Goal: Navigation & Orientation: Find specific page/section

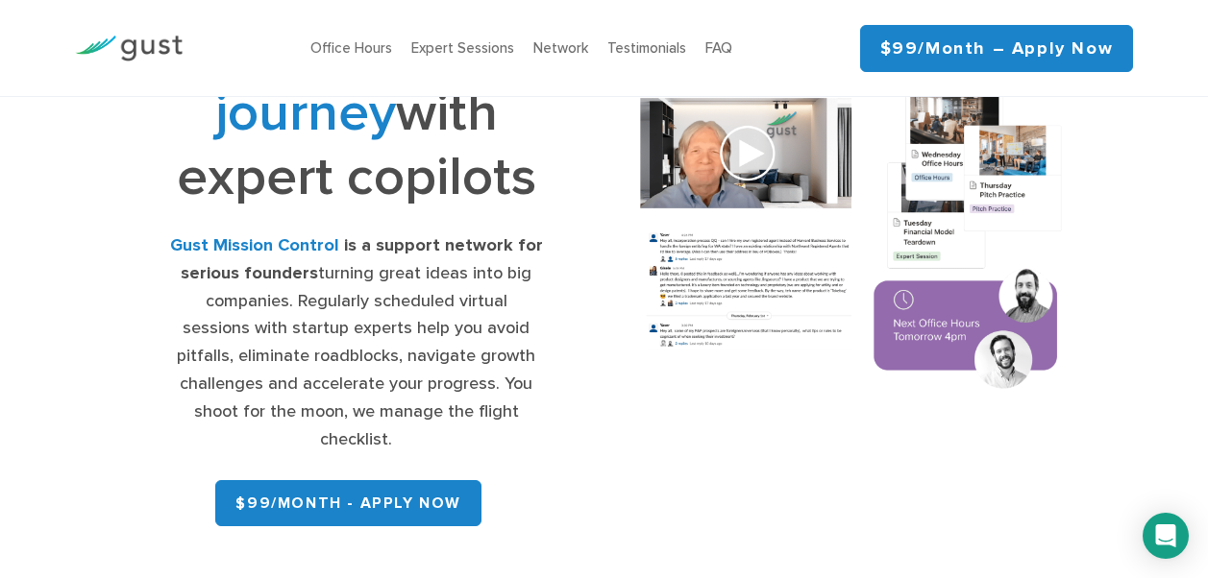
scroll to position [231, 0]
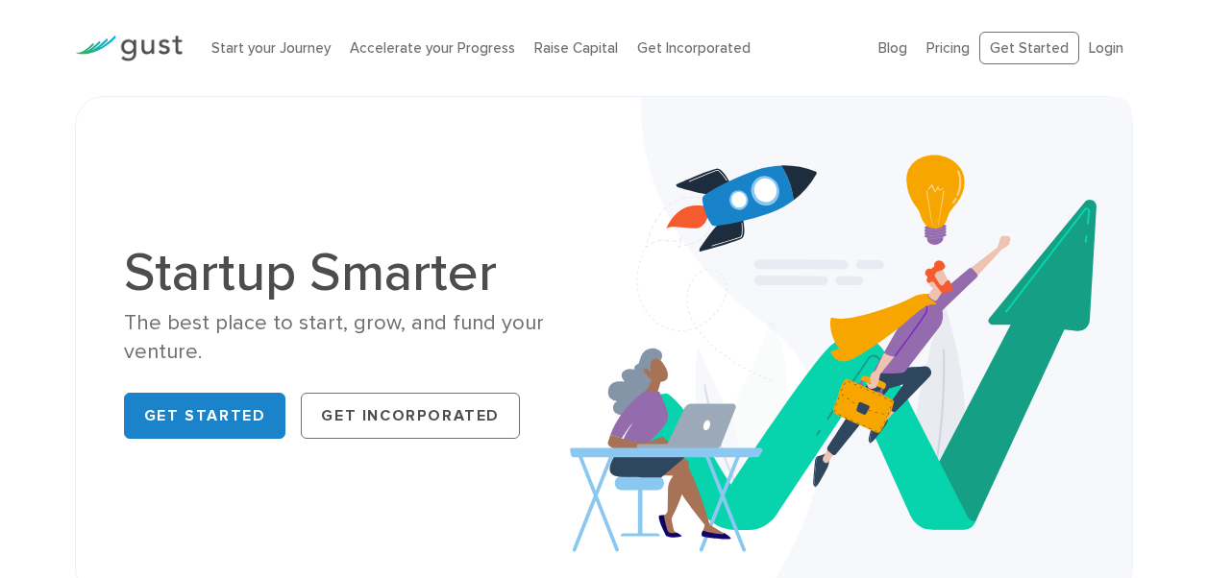
click at [46, 290] on div "Startup Smarter The best place to start, grow, and fund your venture. Get Start…" at bounding box center [604, 347] width 1208 height 502
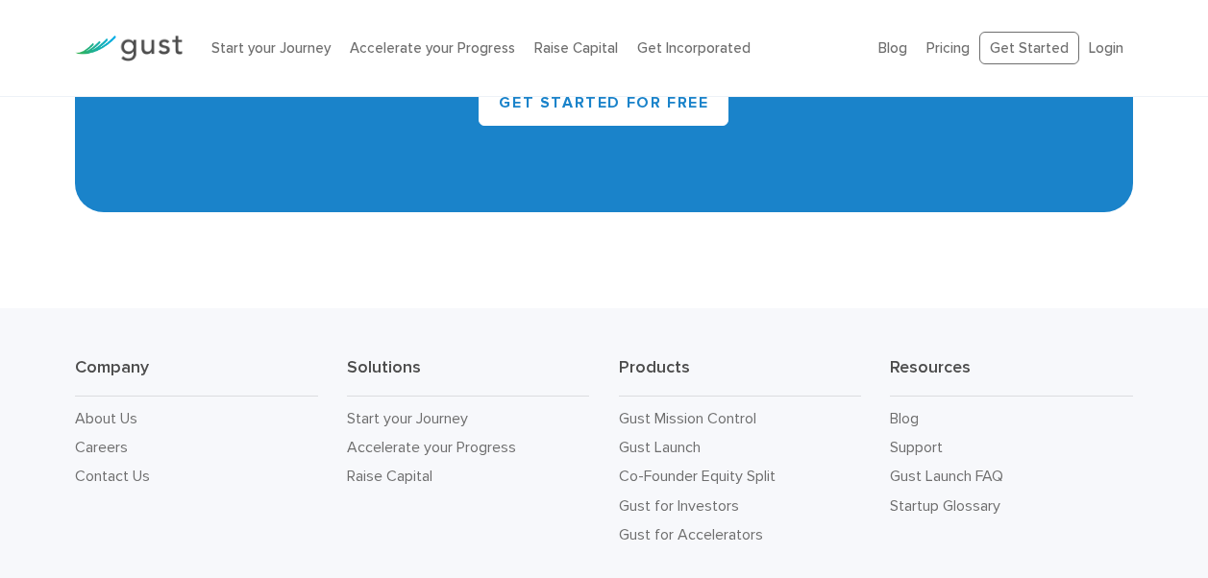
scroll to position [8797, 0]
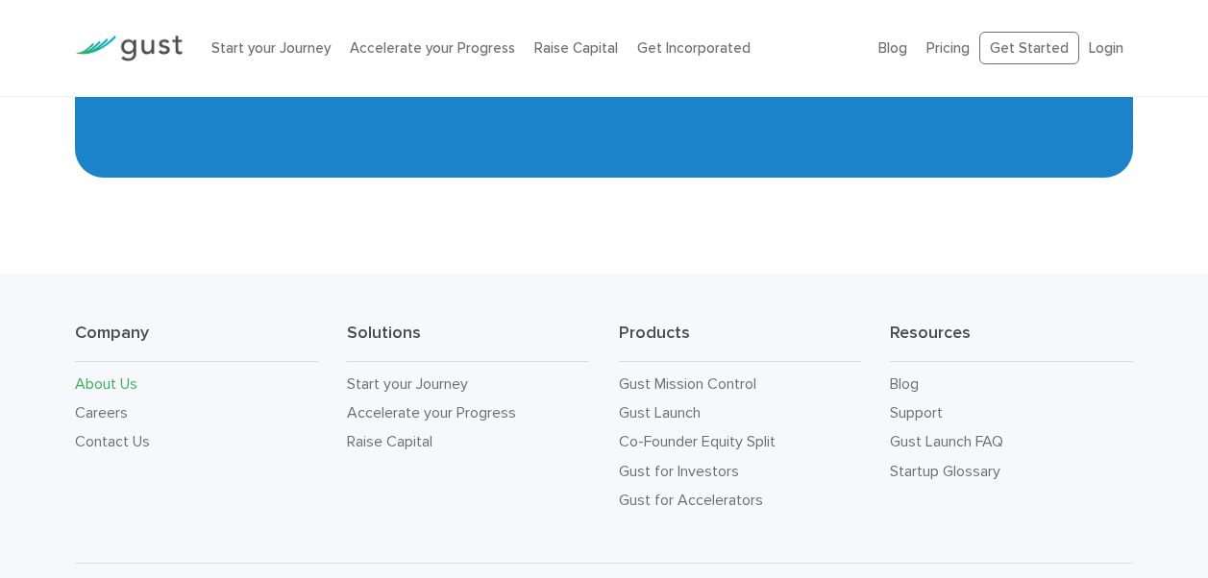
click at [119, 375] on link "About Us" at bounding box center [106, 384] width 62 height 18
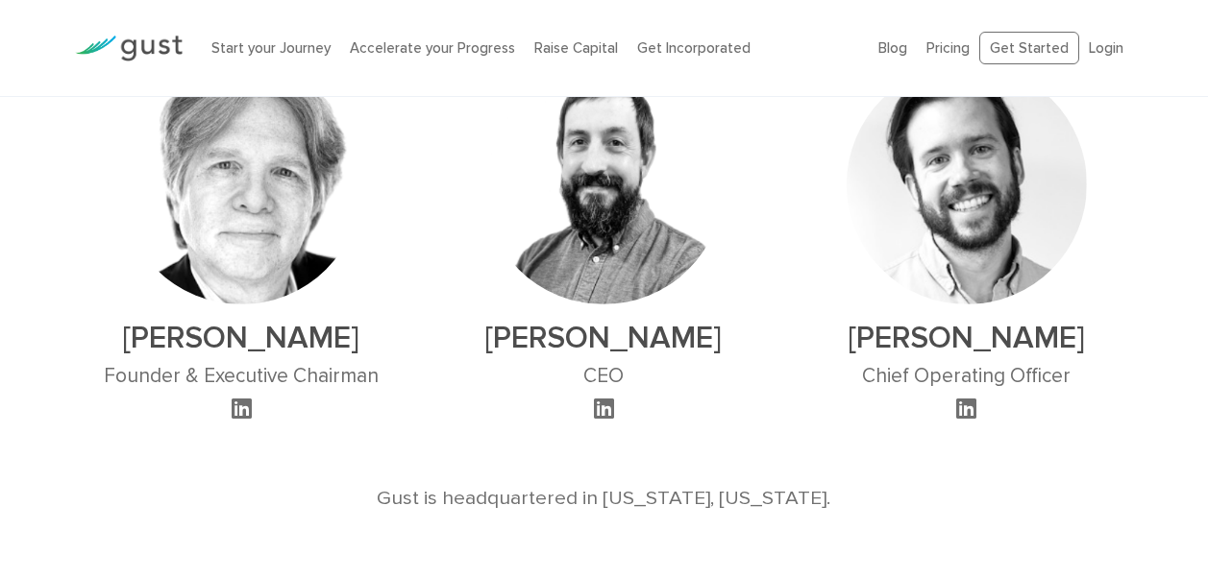
scroll to position [1230, 0]
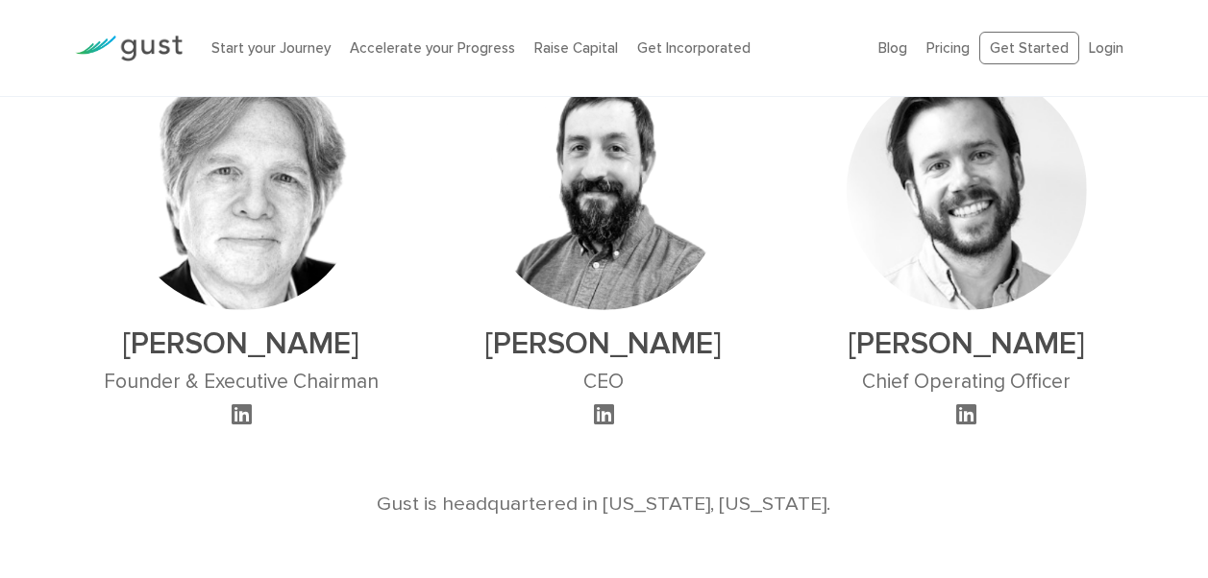
click at [243, 418] on icon at bounding box center [242, 414] width 20 height 23
click at [607, 415] on icon at bounding box center [604, 414] width 20 height 23
